Goal: Task Accomplishment & Management: Manage account settings

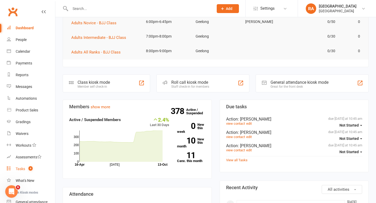
click at [21, 166] on link "Tasks 4" at bounding box center [31, 169] width 48 height 12
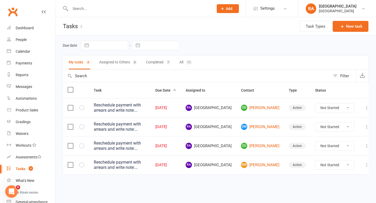
click at [71, 164] on label at bounding box center [70, 164] width 5 height 5
click at [71, 162] on input "checkbox" at bounding box center [70, 162] width 5 height 0
click at [71, 149] on td at bounding box center [76, 145] width 26 height 19
click at [0, 0] on icon "button" at bounding box center [0, 0] width 0 height 0
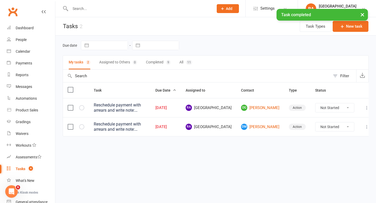
click at [0, 0] on icon "button" at bounding box center [0, 0] width 0 height 0
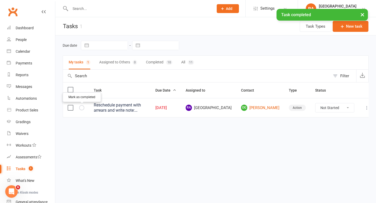
click at [0, 0] on icon "button" at bounding box center [0, 0] width 0 height 0
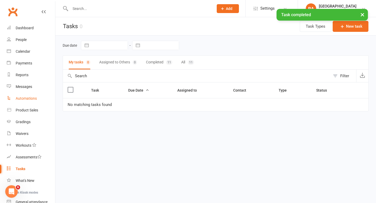
click at [27, 97] on div "Automations" at bounding box center [26, 98] width 21 height 4
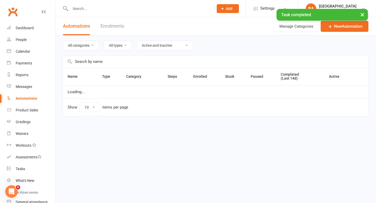
select select "100"
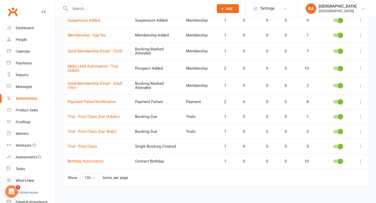
scroll to position [167, 0]
click at [100, 100] on link "Payment Failed Notification" at bounding box center [92, 101] width 48 height 5
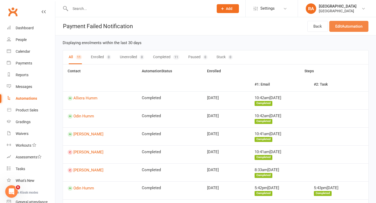
click at [352, 25] on link "Edit Automation" at bounding box center [348, 26] width 39 height 11
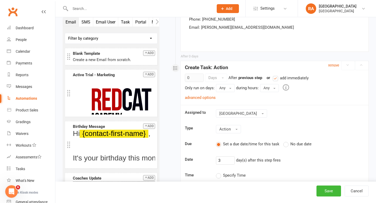
scroll to position [394, 0]
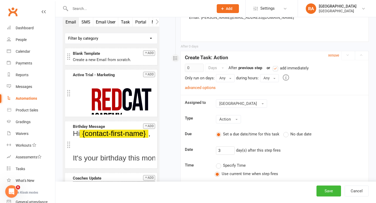
click at [334, 56] on small "remove" at bounding box center [333, 55] width 11 height 4
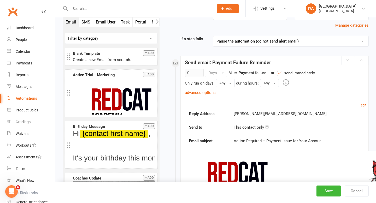
scroll to position [0, 0]
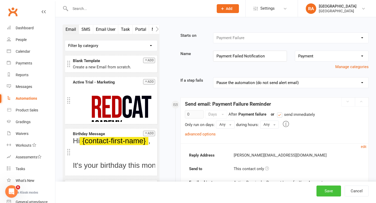
click at [326, 192] on button "Save" at bounding box center [328, 191] width 25 height 11
select select "100"
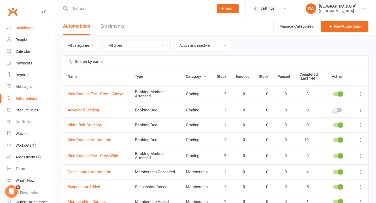
click at [29, 27] on div "Dashboard" at bounding box center [25, 28] width 18 height 4
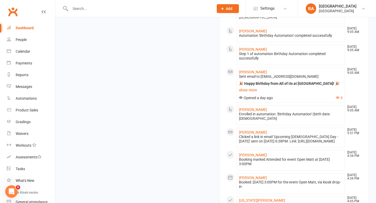
scroll to position [406, 0]
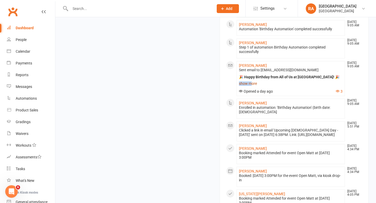
click at [252, 80] on link "show more" at bounding box center [291, 83] width 104 height 7
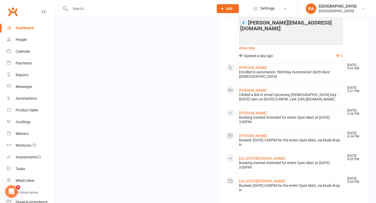
scroll to position [610, 0]
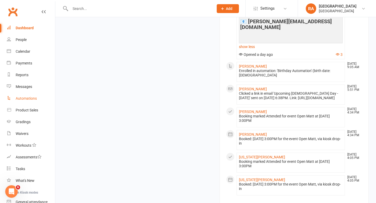
click at [26, 98] on div "Automations" at bounding box center [26, 98] width 21 height 4
select select "100"
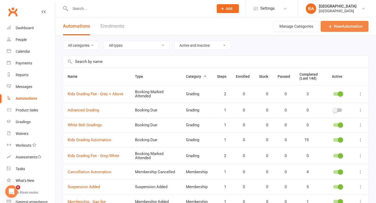
click at [341, 25] on link "New Automation" at bounding box center [344, 26] width 48 height 11
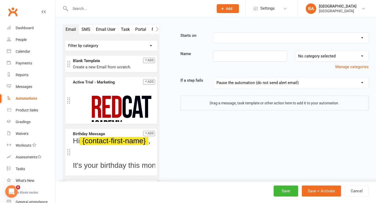
click at [215, 37] on select "Booking Cancelled Booking Due Booking Late-Cancelled Booking Marked Absent Book…" at bounding box center [290, 38] width 155 height 10
select select "1"
click at [213, 33] on select "Booking Cancelled Booking Due Booking Late-Cancelled Booking Marked Absent Book…" at bounding box center [290, 38] width 155 height 10
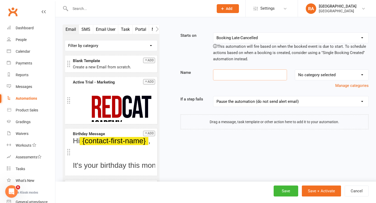
click at [224, 74] on input at bounding box center [250, 74] width 74 height 11
type input "Missed Booking - First Class"
click at [331, 75] on select "No category selected Grading Membership Payment Trials" at bounding box center [331, 75] width 73 height 10
select select "3"
click at [295, 70] on select "No category selected Grading Membership Payment Trials" at bounding box center [331, 75] width 73 height 10
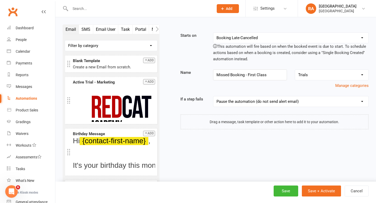
click at [101, 28] on button "Email User" at bounding box center [105, 29] width 25 height 9
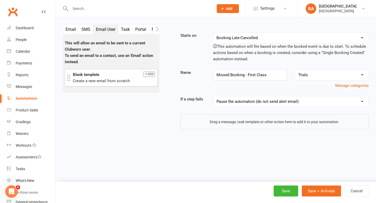
click at [150, 76] on button "Add" at bounding box center [149, 73] width 12 height 5
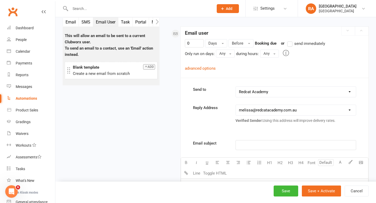
scroll to position [90, 0]
click at [241, 44] on span "Before" at bounding box center [237, 43] width 11 height 5
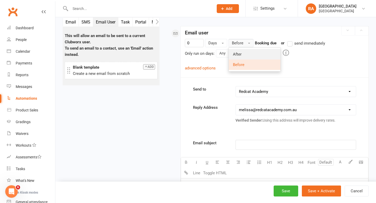
click at [241, 53] on span "After" at bounding box center [237, 54] width 9 height 5
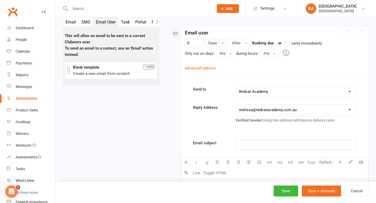
click at [214, 41] on span "Days" at bounding box center [212, 43] width 9 height 5
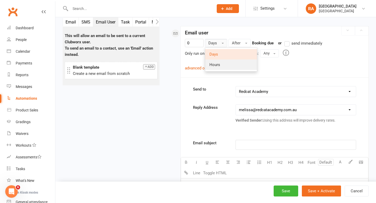
click at [214, 63] on span "Hours" at bounding box center [214, 64] width 11 height 5
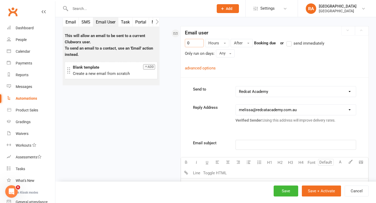
click at [196, 41] on input "0" at bounding box center [194, 43] width 19 height 8
click at [217, 96] on div "Send to [PERSON_NAME] WIll [PERSON_NAME] Will Redcat Academy [GEOGRAPHIC_DATA] …" at bounding box center [274, 91] width 171 height 11
click at [248, 68] on div "1 Hours After Booking due or send immediately Only run on days: Any Any [DATE] …" at bounding box center [274, 55] width 179 height 32
click at [211, 70] on div "advanced options" at bounding box center [200, 68] width 31 height 6
click at [208, 66] on link "advanced options" at bounding box center [200, 68] width 31 height 5
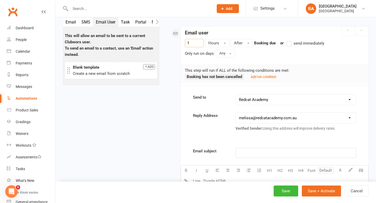
click at [256, 79] on div "Add run condition" at bounding box center [262, 77] width 28 height 6
click at [257, 77] on small "Add run condition" at bounding box center [264, 77] width 26 height 4
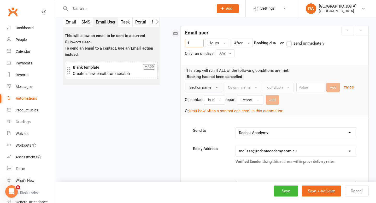
type input "1"
click at [207, 91] on button "Section name" at bounding box center [203, 87] width 37 height 9
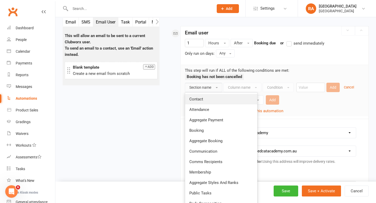
click at [207, 98] on link "Contact" at bounding box center [221, 99] width 72 height 10
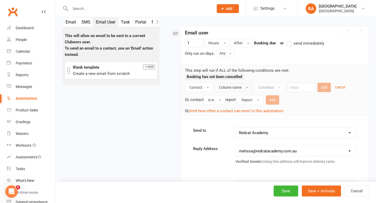
click at [240, 87] on span "Column name" at bounding box center [230, 87] width 22 height 4
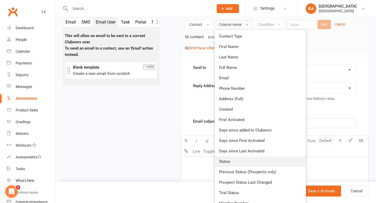
click at [234, 164] on link "Status" at bounding box center [260, 161] width 91 height 10
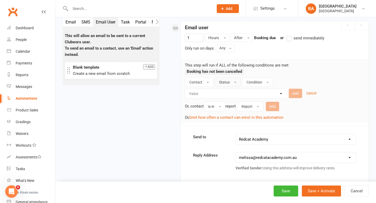
scroll to position [86, 0]
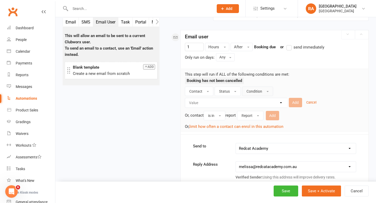
click at [255, 90] on span "Condition" at bounding box center [254, 91] width 16 height 4
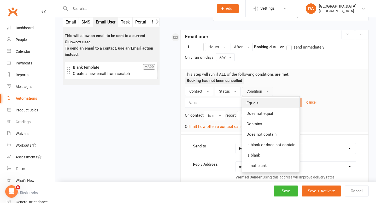
click at [262, 105] on link "Equals" at bounding box center [270, 103] width 57 height 10
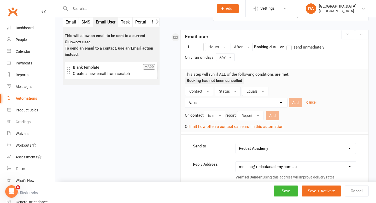
click at [274, 100] on select "Value Prospect: 1st Trial Prospect: 2nd Trial Prospect: 3rd Trial Prospect: Giv…" at bounding box center [237, 102] width 102 height 9
click at [232, 91] on button "Status" at bounding box center [227, 91] width 26 height 9
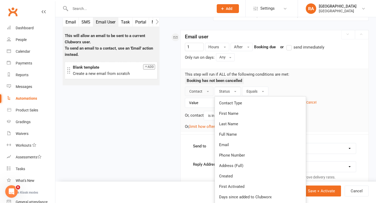
click at [207, 90] on button "Contact" at bounding box center [199, 91] width 28 height 9
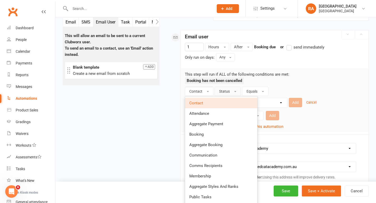
click at [289, 85] on div "Booking has not been cancelled" at bounding box center [274, 82] width 179 height 9
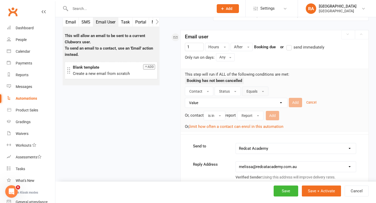
click at [251, 92] on span "Equals" at bounding box center [251, 91] width 11 height 4
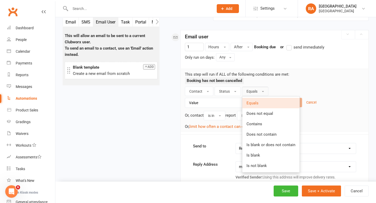
click at [266, 79] on div "Booking has not been cancelled" at bounding box center [274, 82] width 179 height 9
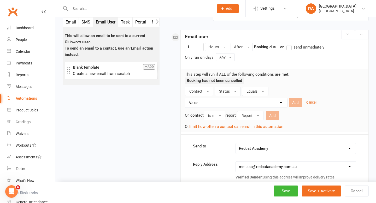
click at [216, 106] on select "Value Prospect: 1st Trial Prospect: 2nd Trial Prospect: 3rd Trial Prospect: Giv…" at bounding box center [237, 102] width 102 height 9
select select "7"
click at [186, 98] on select "Value Prospect: 1st Trial Prospect: 2nd Trial Prospect: 3rd Trial Prospect: Giv…" at bounding box center [237, 102] width 102 height 9
click at [294, 102] on button "Add" at bounding box center [295, 102] width 13 height 9
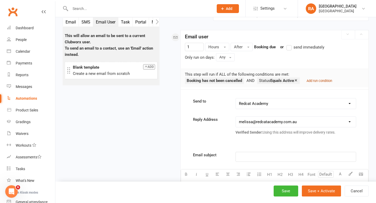
click at [320, 80] on small "Add run condition" at bounding box center [319, 81] width 26 height 4
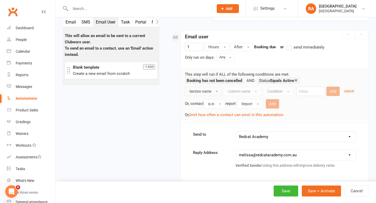
click at [213, 90] on button "Section name" at bounding box center [203, 91] width 37 height 9
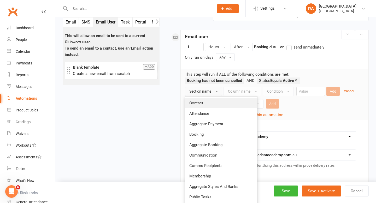
click at [206, 107] on link "Contact" at bounding box center [221, 103] width 72 height 10
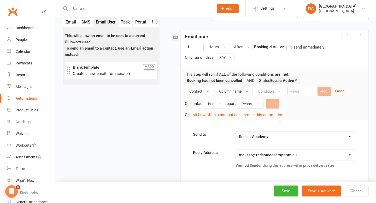
click at [227, 92] on span "Column name" at bounding box center [230, 91] width 22 height 4
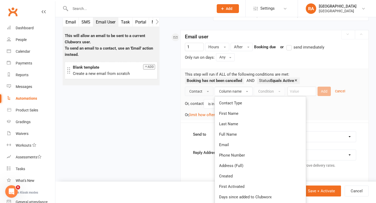
click at [204, 92] on button "Contact" at bounding box center [199, 91] width 28 height 9
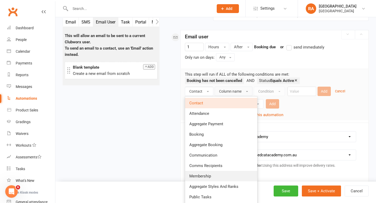
click at [212, 178] on link "Membership" at bounding box center [221, 176] width 72 height 10
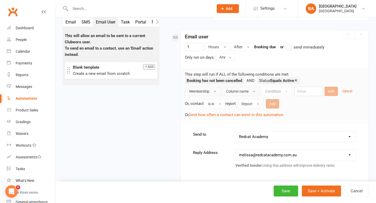
click at [233, 87] on div "Column name" at bounding box center [241, 91] width 38 height 9
click at [233, 89] on span "Column name" at bounding box center [237, 91] width 22 height 4
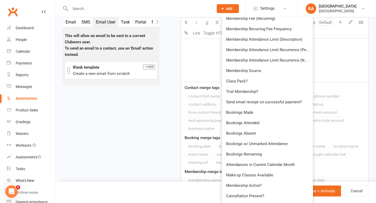
scroll to position [303, 0]
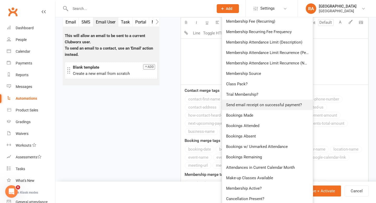
click at [250, 100] on link "Send email receipt on successful payment?" at bounding box center [267, 105] width 91 height 10
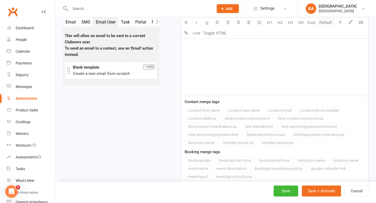
click at [250, 100] on div "Contact merge tags contact-first-name contact-last-name contact-email contact-p…" at bounding box center [274, 123] width 187 height 49
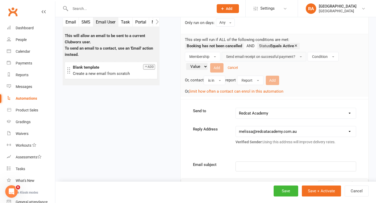
scroll to position [114, 0]
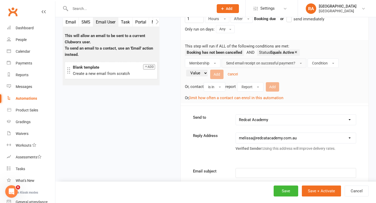
click at [245, 62] on span "Send email receipt on successful payment?" at bounding box center [260, 63] width 69 height 4
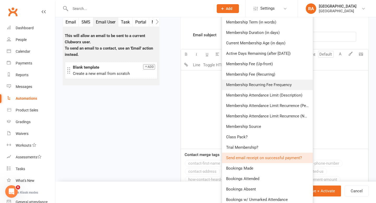
scroll to position [257, 0]
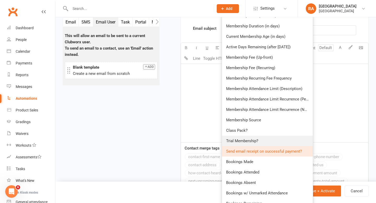
click at [245, 140] on span "Trial Membership?" at bounding box center [242, 141] width 32 height 5
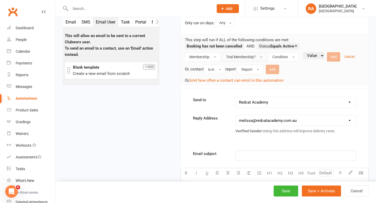
scroll to position [106, 0]
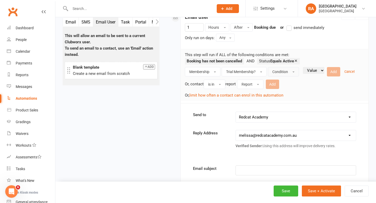
click at [283, 70] on span "Condition" at bounding box center [280, 72] width 16 height 4
click at [283, 85] on link "Is" at bounding box center [294, 83] width 52 height 10
click at [304, 72] on select "Value Yes No" at bounding box center [300, 70] width 21 height 7
select select "true"
click at [291, 67] on select "Value Yes No" at bounding box center [300, 70] width 21 height 7
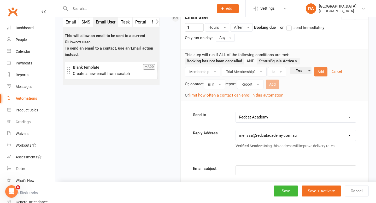
click at [321, 73] on button "Add" at bounding box center [320, 71] width 13 height 9
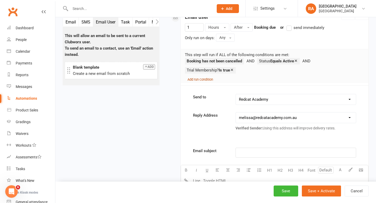
click at [197, 80] on small "Add run condition" at bounding box center [200, 80] width 26 height 4
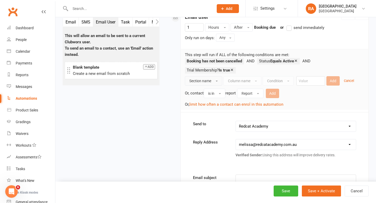
click at [206, 83] on button "Section name" at bounding box center [203, 80] width 37 height 9
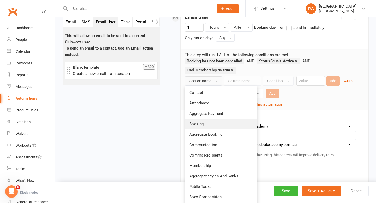
click at [206, 125] on link "Booking" at bounding box center [221, 124] width 72 height 10
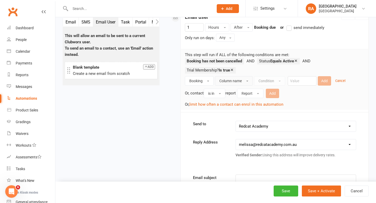
click at [229, 81] on span "Column name" at bounding box center [230, 81] width 22 height 4
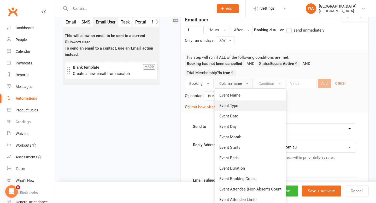
scroll to position [103, 0]
click at [192, 82] on span "Booking" at bounding box center [195, 84] width 13 height 4
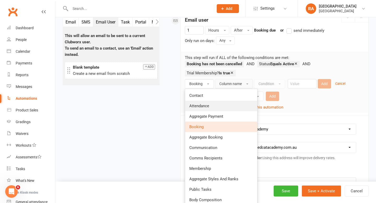
click at [199, 105] on span "Attendance" at bounding box center [199, 106] width 20 height 5
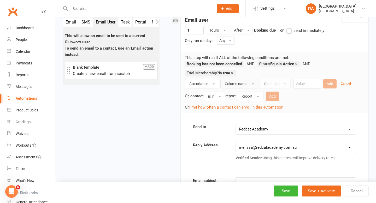
click at [229, 83] on span "Column name" at bounding box center [236, 84] width 22 height 4
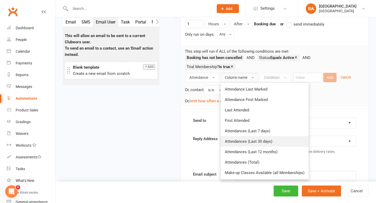
scroll to position [108, 0]
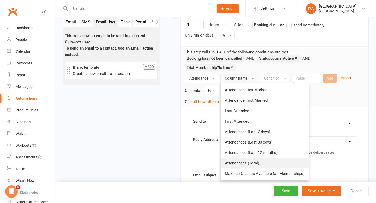
click at [234, 160] on link "Attendances (Total)" at bounding box center [264, 163] width 88 height 10
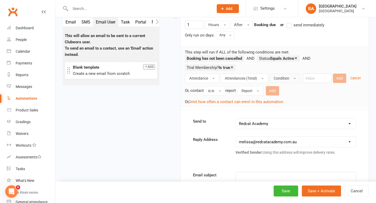
click at [276, 82] on button "Condition" at bounding box center [284, 78] width 31 height 9
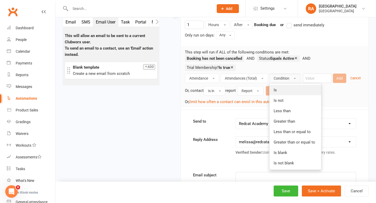
click at [276, 93] on link "Is" at bounding box center [295, 90] width 52 height 10
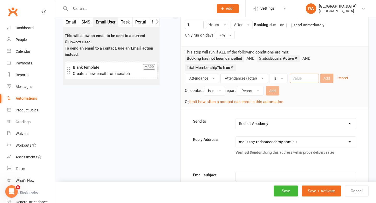
click at [305, 80] on input "number" at bounding box center [304, 78] width 29 height 9
type input "0"
click at [325, 79] on button "Add" at bounding box center [326, 78] width 13 height 9
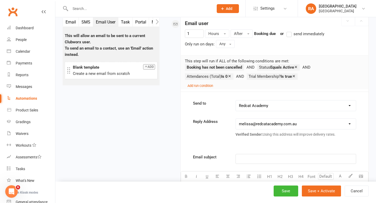
scroll to position [98, 0]
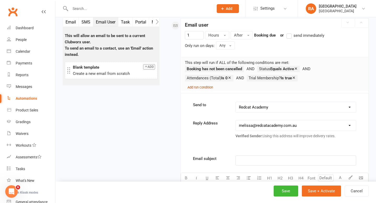
click at [201, 88] on small "Add run condition" at bounding box center [200, 87] width 26 height 4
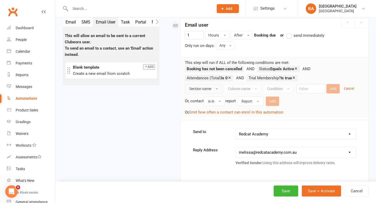
click at [205, 89] on span "Section name" at bounding box center [200, 89] width 22 height 4
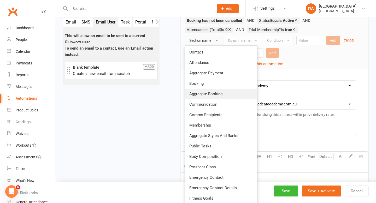
scroll to position [144, 0]
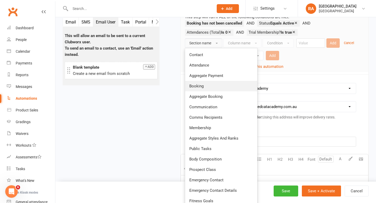
click at [204, 90] on link "Booking" at bounding box center [221, 86] width 72 height 10
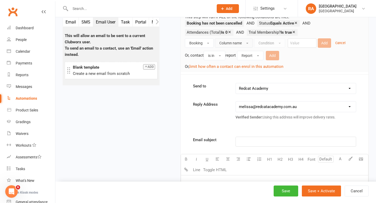
click at [234, 45] on button "Column name" at bounding box center [234, 42] width 38 height 9
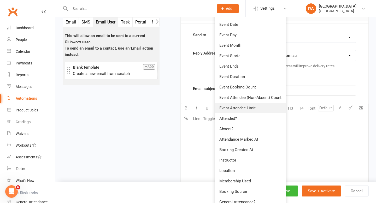
scroll to position [197, 0]
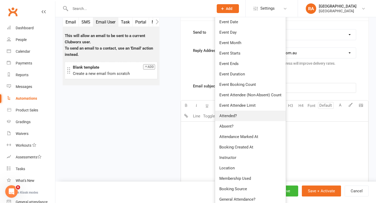
click at [233, 114] on span "Attended?" at bounding box center [227, 116] width 17 height 5
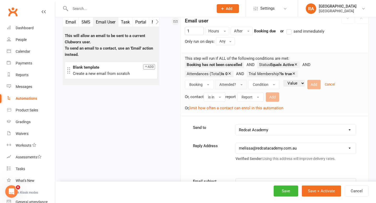
scroll to position [96, 0]
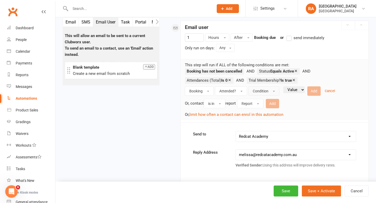
click at [269, 91] on button "Condition" at bounding box center [263, 90] width 31 height 9
click at [269, 105] on link "Is" at bounding box center [274, 103] width 52 height 10
click at [291, 89] on select "Value Yes No" at bounding box center [280, 89] width 21 height 7
select select "false"
click at [270, 86] on select "Value Yes No" at bounding box center [280, 89] width 21 height 7
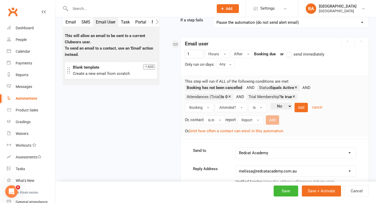
scroll to position [76, 0]
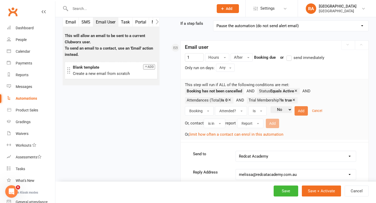
click at [303, 112] on button "Add" at bounding box center [300, 110] width 13 height 9
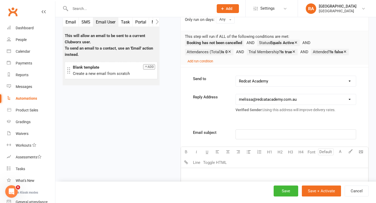
scroll to position [124, 0]
click at [242, 135] on p "﻿" at bounding box center [296, 134] width 114 height 6
drag, startPoint x: 272, startPoint y: 134, endPoint x: 226, endPoint y: 134, distance: 45.9
click at [226, 134] on div "Email subject Missed Booking" at bounding box center [274, 134] width 171 height 10
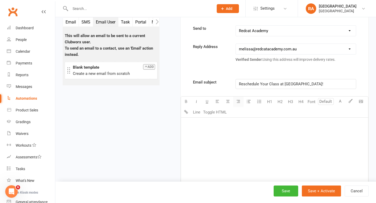
scroll to position [183, 0]
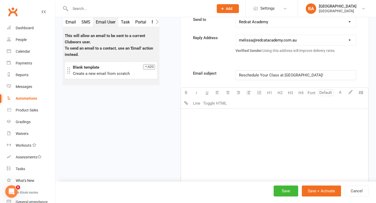
click at [187, 121] on div "﻿" at bounding box center [274, 148] width 187 height 78
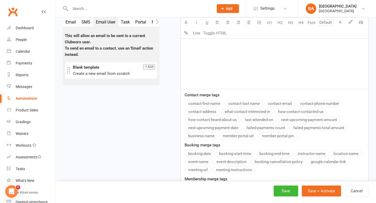
click at [205, 105] on button "contact-first-name" at bounding box center [204, 103] width 39 height 7
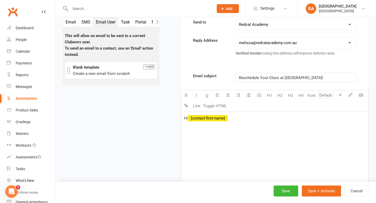
scroll to position [173, 0]
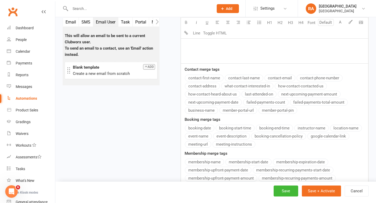
click at [205, 129] on div "Email subject Reschedule Your Class at [GEOGRAPHIC_DATA]! U H1 H2 H3 H4 Font A …" at bounding box center [275, 79] width 188 height 265
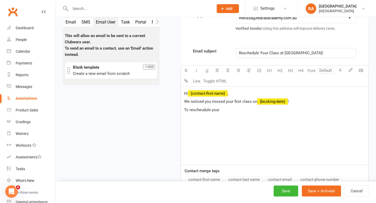
click at [242, 101] on span "We noticed you missed your first class on" at bounding box center [220, 101] width 73 height 5
click at [217, 111] on span "To rescheudule your" at bounding box center [201, 110] width 35 height 5
click at [205, 108] on span "To rescheudule your" at bounding box center [201, 110] width 35 height 5
click at [222, 108] on p "To reschedule your" at bounding box center [274, 110] width 181 height 6
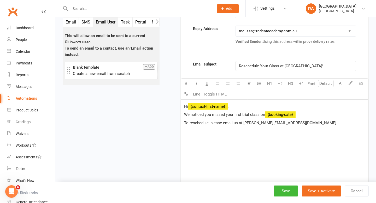
scroll to position [195, 0]
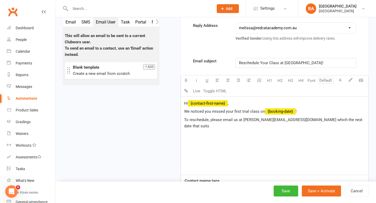
click at [309, 118] on span "To reschedule, please email us at [PERSON_NAME][EMAIL_ADDRESS][DOMAIN_NAME] whi…" at bounding box center [273, 122] width 179 height 11
click at [353, 122] on p "To reschedule, please email us at [PERSON_NAME][EMAIL_ADDRESS][DOMAIN_NAME] wit…" at bounding box center [274, 123] width 181 height 13
drag, startPoint x: 198, startPoint y: 134, endPoint x: 170, endPoint y: 134, distance: 27.9
click at [170, 134] on div "Starts on Booking Cancelled Booking Due Booking Late-Cancelled Booking Marked A…" at bounding box center [267, 100] width 201 height 526
click at [194, 139] on p "KIDS" at bounding box center [274, 142] width 181 height 6
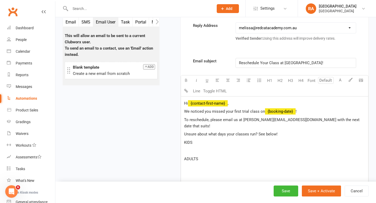
click at [194, 139] on p "KIDS" at bounding box center [274, 142] width 181 height 6
click at [207, 148] on span "Junior/Teens ([DEMOGRAPHIC_DATA]): [DATE] & Wednesdays at 4.15pm" at bounding box center [247, 150] width 126 height 5
click at [200, 156] on p "Peewee" at bounding box center [274, 159] width 181 height 6
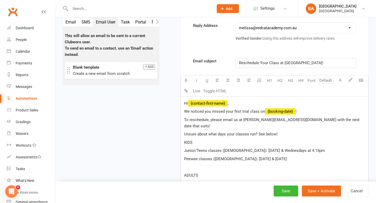
click at [292, 148] on span "Junior/Teens classes ([DEMOGRAPHIC_DATA]): [DATE] & Wednesdays at 4.15pm" at bounding box center [254, 150] width 141 height 5
click at [281, 156] on p "Peewee classes ([DEMOGRAPHIC_DATA]): [DATE] & [DATE]" at bounding box center [274, 159] width 181 height 6
click at [265, 148] on span "Junior/Teens classes ([DEMOGRAPHIC_DATA]): [DATE] & Wednesdays at 4.15pm" at bounding box center [254, 150] width 141 height 5
click at [253, 157] on span "Peewee classes ([DEMOGRAPHIC_DATA]): [DATE] & [DATE]" at bounding box center [235, 159] width 103 height 5
click at [279, 156] on p "Peewee classes ([DEMOGRAPHIC_DATA]): Tuesdays & [DATE]" at bounding box center [274, 159] width 181 height 6
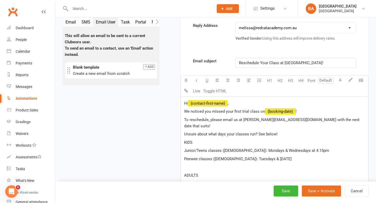
click at [255, 157] on span "Peewee classes ([DEMOGRAPHIC_DATA]): Tuesdays & [DATE]" at bounding box center [238, 159] width 108 height 5
click at [267, 148] on span "Junior/Teens classes ([DEMOGRAPHIC_DATA]): Mondays & Wednesdays at 4.15pm" at bounding box center [256, 150] width 145 height 5
click at [291, 148] on span "Junior/Teens classes ([DEMOGRAPHIC_DATA]): [DATE] & Wednesdays at 4.15pm" at bounding box center [254, 150] width 141 height 5
click at [287, 156] on p "Peewee classes ([DEMOGRAPHIC_DATA]): [DATE] & [DATE]" at bounding box center [274, 159] width 181 height 6
click at [204, 173] on div "Hi ﻿ {contact-first-name} , We noticed you missed your first trial class on ﻿ {…" at bounding box center [274, 148] width 187 height 102
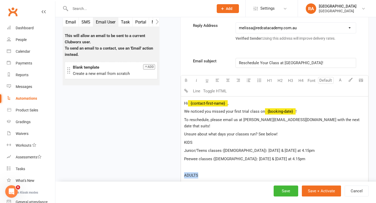
drag, startPoint x: 203, startPoint y: 169, endPoint x: 176, endPoint y: 169, distance: 27.7
click at [176, 169] on div "Starts on Booking Cancelled Booking Due Booking Late-Cancelled Booking Marked A…" at bounding box center [267, 111] width 201 height 549
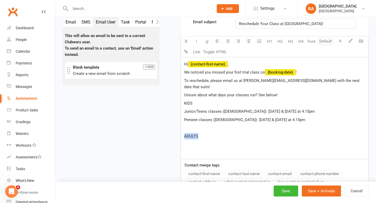
scroll to position [252, 0]
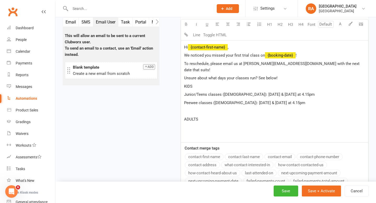
click at [205, 124] on p "﻿" at bounding box center [274, 127] width 181 height 6
drag, startPoint x: 296, startPoint y: 95, endPoint x: 239, endPoint y: 95, distance: 57.7
click at [239, 100] on p "Peewee classes ([DEMOGRAPHIC_DATA]): [DATE] & [DATE] at 4.15pm" at bounding box center [274, 103] width 181 height 6
copy span "[DATE] & [DATE] at 4.15pm"
drag, startPoint x: 194, startPoint y: 121, endPoint x: 178, endPoint y: 121, distance: 15.9
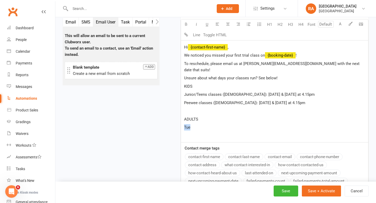
click at [178, 121] on div "Starts on Booking Cancelled Booking Due Booking Late-Cancelled Booking Marked A…" at bounding box center [267, 55] width 201 height 549
click at [208, 116] on p "ADULTS" at bounding box center [274, 119] width 181 height 6
click at [201, 117] on span "ADULTS (16+)" at bounding box center [196, 119] width 24 height 5
click at [247, 124] on p "[DATE] & [DATE] at 4.15pm" at bounding box center [274, 127] width 181 height 6
click at [186, 125] on span "[DATE] & [DATE] at 4.15pm" at bounding box center [207, 127] width 46 height 5
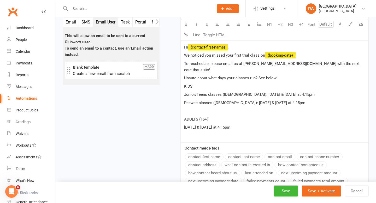
drag, startPoint x: 241, startPoint y: 119, endPoint x: 224, endPoint y: 119, distance: 17.0
click at [224, 124] on p "[DATE] & [DATE] at 4.15pm" at bounding box center [274, 127] width 181 height 6
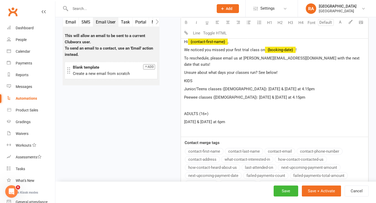
scroll to position [258, 0]
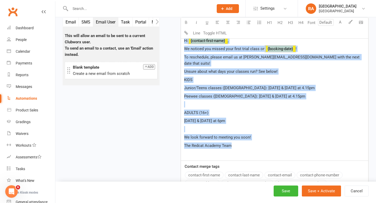
drag, startPoint x: 252, startPoint y: 138, endPoint x: 176, endPoint y: 4, distance: 153.3
click at [176, 4] on ui-view "Prospect Member Non-attending contact Class / event Appointment Grading event T…" at bounding box center [188, 58] width 376 height 630
copy div "Hi ﻿ {contact-first-name} , We noticed you missed your first trial class on ﻿ {…"
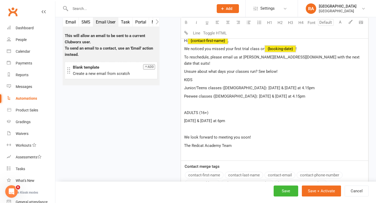
click at [242, 142] on p "The Redcat Academy Team" at bounding box center [274, 145] width 181 height 6
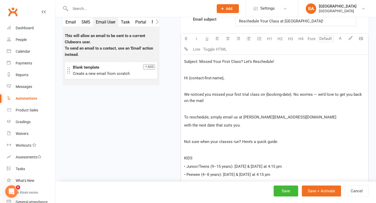
scroll to position [234, 0]
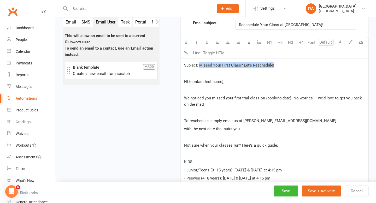
drag, startPoint x: 278, startPoint y: 65, endPoint x: 198, endPoint y: 64, distance: 79.6
click at [198, 64] on p "Subject: Missed Your First Class? Let’s Reschedule!" at bounding box center [274, 65] width 181 height 6
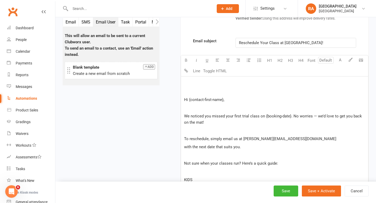
scroll to position [194, 0]
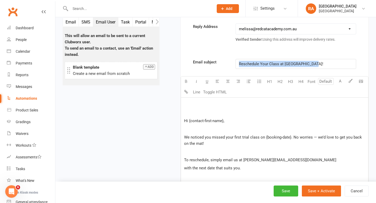
drag, startPoint x: 322, startPoint y: 63, endPoint x: 220, endPoint y: 61, distance: 101.3
click at [220, 61] on div "Email subject Reschedule Your Class at [GEOGRAPHIC_DATA]!" at bounding box center [274, 64] width 171 height 10
click at [183, 120] on div "﻿ ﻿ Hi {contact-first-name}, ﻿ We noticed you missed your first trial class on …" at bounding box center [274, 194] width 187 height 192
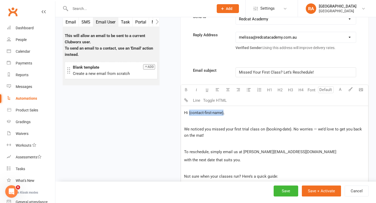
drag, startPoint x: 223, startPoint y: 113, endPoint x: 189, endPoint y: 114, distance: 34.2
click at [189, 114] on span "Hi {contact-first-name}," at bounding box center [204, 112] width 40 height 5
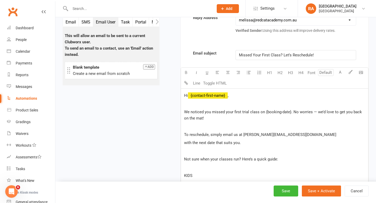
scroll to position [214, 0]
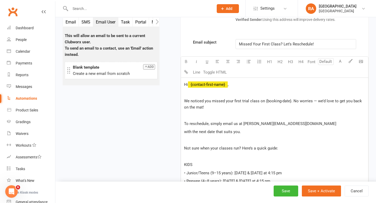
click at [193, 118] on p "﻿" at bounding box center [274, 115] width 181 height 6
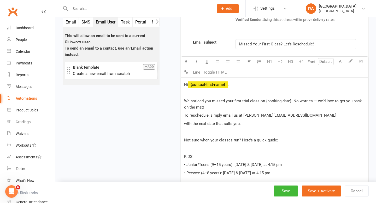
click at [303, 114] on p "To reschedule, simply email us at [PERSON_NAME][EMAIL_ADDRESS][DOMAIN_NAME]" at bounding box center [274, 115] width 181 height 6
click at [185, 122] on span "with the next date that suits you." at bounding box center [212, 123] width 57 height 5
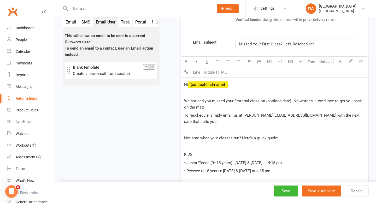
click at [184, 136] on span "Not sure when your classes run? Here’s a quick guide:" at bounding box center [231, 138] width 94 height 5
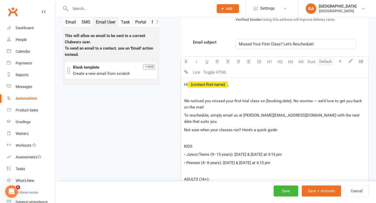
click at [190, 136] on div "Hi ﻿ {contact-first-name} , ﻿ We noticed you missed your first trial class on {…" at bounding box center [274, 156] width 187 height 157
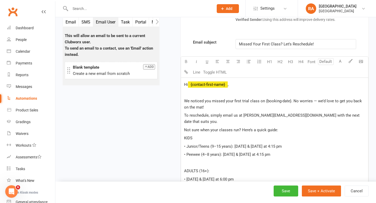
click at [188, 160] on p "﻿" at bounding box center [274, 163] width 181 height 6
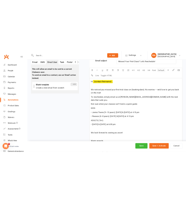
scroll to position [242, 0]
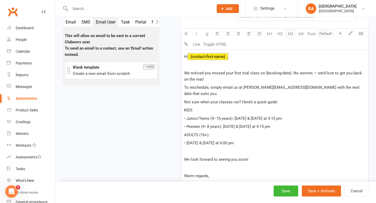
click at [289, 34] on button "H3" at bounding box center [290, 34] width 10 height 10
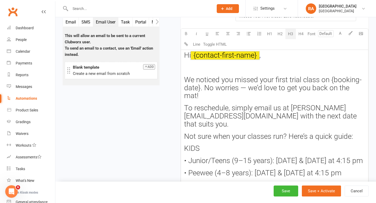
click at [273, 59] on div "Hi ﻿ {contact-first-name} , ﻿ We noticed you missed your first trial class on {…" at bounding box center [274, 159] width 187 height 218
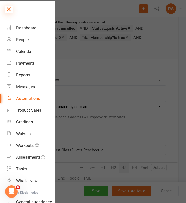
click at [7, 9] on icon at bounding box center [8, 9] width 7 height 7
click at [0, 0] on icon at bounding box center [0, 0] width 0 height 0
click at [10, 10] on icon at bounding box center [8, 9] width 7 height 7
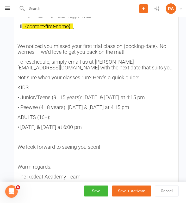
scroll to position [404, 0]
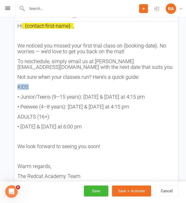
drag, startPoint x: 39, startPoint y: 86, endPoint x: 9, endPoint y: 86, distance: 30.0
click at [9, 86] on div "Email user 1 Hours After Booking due or send immediately Only run on days: Any …" at bounding box center [93, 95] width 172 height 569
drag, startPoint x: 55, startPoint y: 117, endPoint x: 11, endPoint y: 118, distance: 44.4
click at [11, 118] on div "Email user 1 Hours After Booking due or send immediately Only run on days: Any …" at bounding box center [93, 95] width 172 height 569
click at [44, 141] on div "Hi ﻿ {contact-first-name} , ﻿ We noticed you missed your first trial class on {…" at bounding box center [96, 102] width 164 height 163
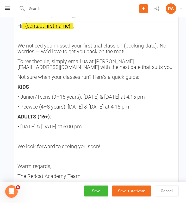
click at [43, 139] on div "Hi ﻿ {contact-first-name} , ﻿ We noticed you missed your first trial class on {…" at bounding box center [96, 102] width 164 height 163
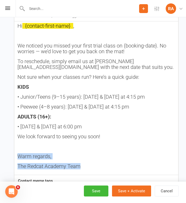
drag, startPoint x: 93, startPoint y: 169, endPoint x: 0, endPoint y: 158, distance: 93.5
click at [0, 158] on div "Email SMS Email User Task Portal Membership Style Prospect Status Change Waiver…" at bounding box center [93, 4] width 186 height 783
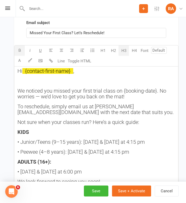
scroll to position [364, 0]
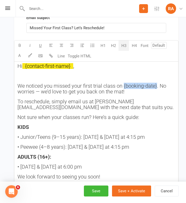
drag, startPoint x: 156, startPoint y: 86, endPoint x: 123, endPoint y: 86, distance: 33.4
click at [123, 86] on span "We noticed you missed your first trial class on {booking-date}. No worries — we…" at bounding box center [92, 89] width 150 height 12
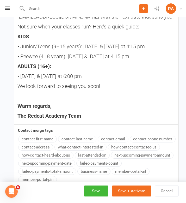
scroll to position [464, 0]
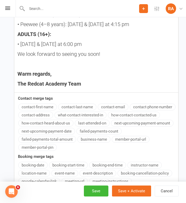
click at [38, 165] on div "Email subject Missed Your First Class? Let’s Reschedule! U H1 H2 H3 H4 Font A L…" at bounding box center [96, 70] width 165 height 356
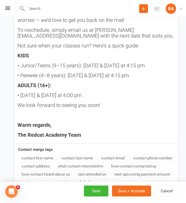
scroll to position [439, 0]
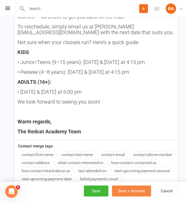
click at [122, 189] on button "Save + Activate" at bounding box center [131, 191] width 39 height 11
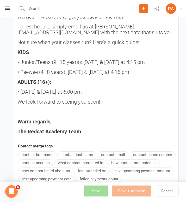
select select "100"
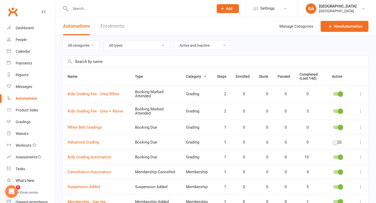
click at [92, 9] on input "text" at bounding box center [139, 8] width 141 height 7
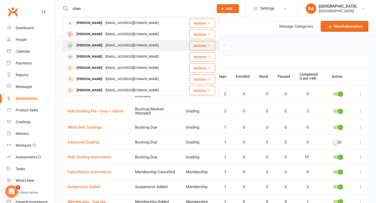
type input "chan"
click at [104, 46] on div "[EMAIL_ADDRESS][DOMAIN_NAME]" at bounding box center [132, 46] width 56 height 8
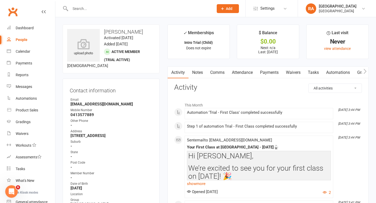
click at [334, 72] on link "Automations" at bounding box center [337, 73] width 31 height 12
